Goal: Find contact information: Find contact information

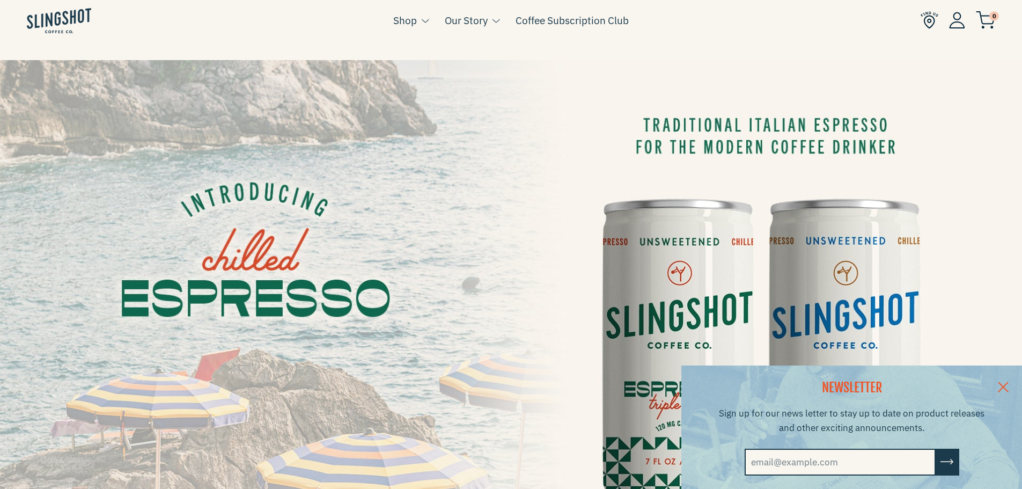
click at [931, 16] on img at bounding box center [930, 20] width 18 height 18
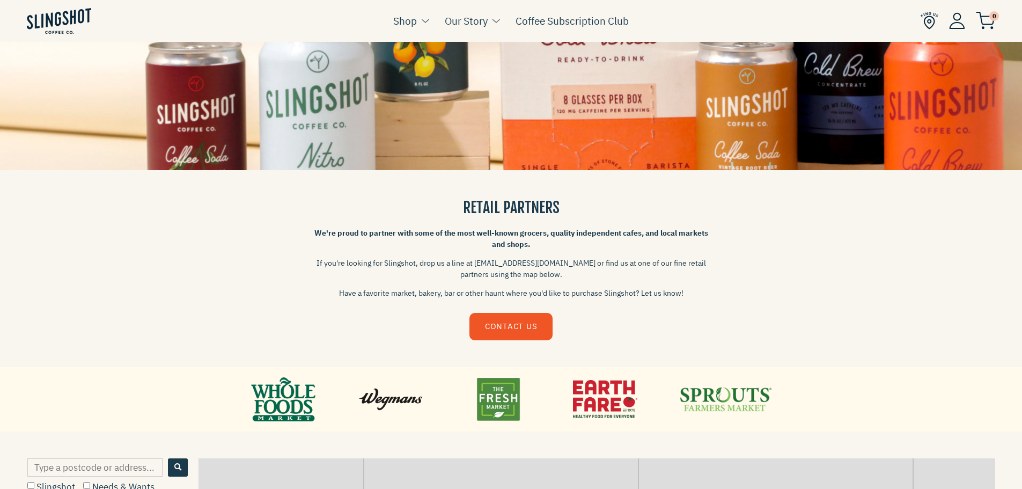
scroll to position [268, 0]
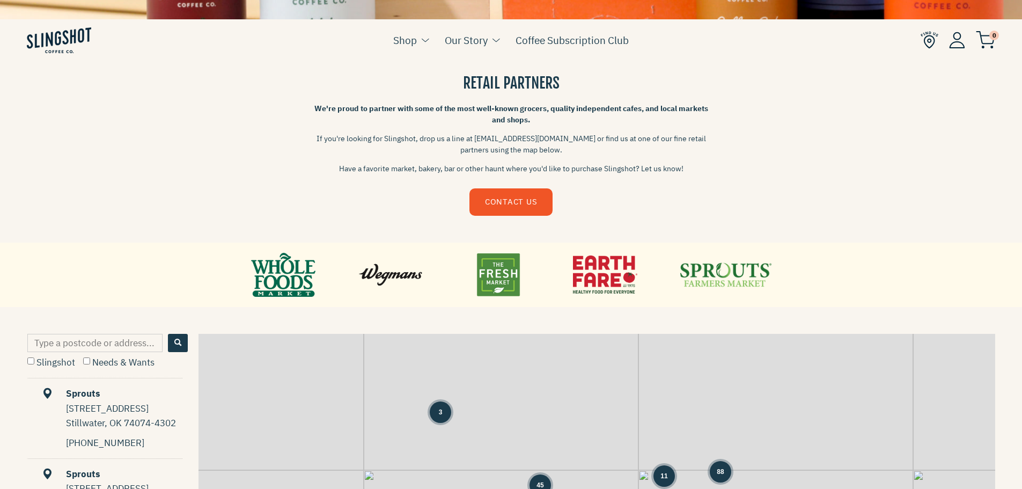
click at [503, 199] on link "CONTACT US" at bounding box center [511, 201] width 83 height 27
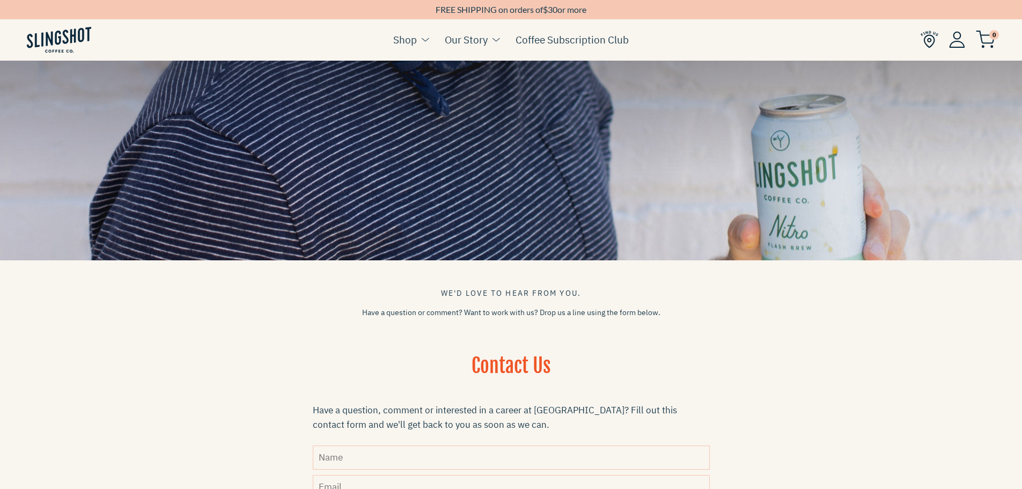
click at [49, 40] on img at bounding box center [59, 40] width 64 height 26
